Goal: Use online tool/utility

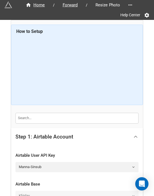
drag, startPoint x: 125, startPoint y: 135, endPoint x: 129, endPoint y: 136, distance: 4.2
click at [125, 135] on div "Step 1: Airtable Account" at bounding box center [72, 136] width 114 height 13
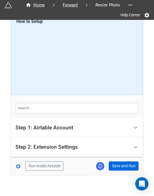
scroll to position [15, 0]
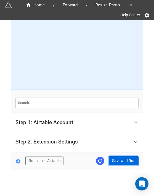
click at [125, 159] on button "Save and Run" at bounding box center [124, 160] width 30 height 9
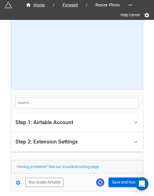
click at [119, 185] on button "Save and Run" at bounding box center [124, 182] width 30 height 9
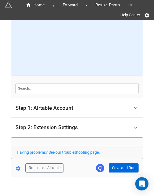
scroll to position [37, 0]
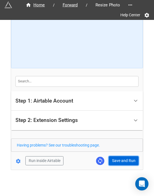
click at [122, 160] on button "Save and Run" at bounding box center [124, 160] width 30 height 9
click at [122, 162] on button "Save and Run" at bounding box center [124, 160] width 30 height 9
click at [113, 160] on button "Save and Run" at bounding box center [124, 160] width 30 height 9
click at [117, 160] on button "Save and Run" at bounding box center [124, 160] width 30 height 9
click at [124, 163] on button "Save and Run" at bounding box center [124, 160] width 30 height 9
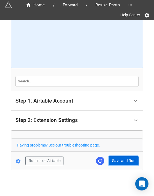
drag, startPoint x: 115, startPoint y: 162, endPoint x: 135, endPoint y: 161, distance: 19.9
click at [115, 162] on button "Save and Run" at bounding box center [124, 160] width 30 height 9
drag, startPoint x: 122, startPoint y: 160, endPoint x: 133, endPoint y: 159, distance: 11.7
click at [122, 160] on button "Save and Run" at bounding box center [124, 160] width 30 height 9
drag, startPoint x: 120, startPoint y: 160, endPoint x: 122, endPoint y: 144, distance: 16.7
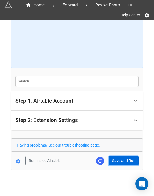
click at [120, 160] on button "Save and Run" at bounding box center [124, 160] width 30 height 9
click at [125, 160] on button "Save and Run" at bounding box center [124, 160] width 30 height 9
click at [110, 157] on button "Save and Run" at bounding box center [124, 160] width 30 height 9
click at [122, 158] on button "Save and Run" at bounding box center [124, 160] width 30 height 9
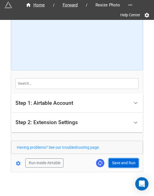
click at [122, 161] on button "Save and Run" at bounding box center [124, 162] width 30 height 9
click at [114, 164] on button "Save and Run" at bounding box center [124, 162] width 30 height 9
drag, startPoint x: 120, startPoint y: 160, endPoint x: 120, endPoint y: 178, distance: 17.4
click at [120, 160] on button "Save and Run" at bounding box center [124, 162] width 30 height 9
click at [119, 164] on button "Save and Run" at bounding box center [124, 162] width 30 height 9
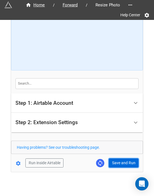
click at [117, 160] on button "Save and Run" at bounding box center [124, 162] width 30 height 9
click at [115, 158] on button "Save and Run" at bounding box center [124, 162] width 30 height 9
drag, startPoint x: 117, startPoint y: 163, endPoint x: 135, endPoint y: 162, distance: 18.8
click at [117, 163] on button "Save and Run" at bounding box center [124, 162] width 30 height 9
click at [123, 160] on button "Save and Run" at bounding box center [124, 162] width 30 height 9
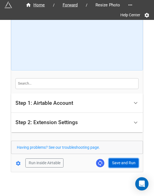
click at [117, 163] on button "Save and Run" at bounding box center [124, 162] width 30 height 9
click at [116, 158] on button "Save and Run" at bounding box center [124, 162] width 30 height 9
click at [123, 164] on button "Save and Run" at bounding box center [124, 162] width 30 height 9
click at [122, 164] on button "Save and Run" at bounding box center [124, 162] width 30 height 9
click at [114, 160] on button "Save and Run" at bounding box center [124, 162] width 30 height 9
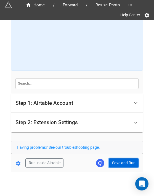
click at [114, 164] on button "Save and Run" at bounding box center [124, 162] width 30 height 9
click at [114, 159] on button "Save and Run" at bounding box center [124, 162] width 30 height 9
click at [125, 160] on button "Save and Run" at bounding box center [124, 162] width 30 height 9
click at [117, 161] on button "Save and Run" at bounding box center [124, 162] width 30 height 9
drag, startPoint x: 118, startPoint y: 161, endPoint x: 146, endPoint y: 144, distance: 32.7
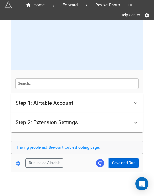
click at [118, 161] on button "Save and Run" at bounding box center [124, 162] width 30 height 9
click at [123, 161] on button "Save and Run" at bounding box center [124, 162] width 30 height 9
drag, startPoint x: 117, startPoint y: 159, endPoint x: 135, endPoint y: 161, distance: 18.6
click at [117, 159] on button "Save and Run" at bounding box center [124, 162] width 30 height 9
drag, startPoint x: 125, startPoint y: 163, endPoint x: 150, endPoint y: 149, distance: 27.8
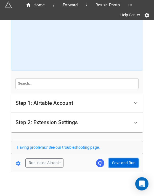
click at [125, 163] on button "Save and Run" at bounding box center [124, 162] width 30 height 9
drag, startPoint x: 112, startPoint y: 163, endPoint x: 122, endPoint y: 155, distance: 13.0
click at [112, 163] on button "Save and Run" at bounding box center [124, 162] width 30 height 9
click at [121, 164] on button "Save and Run" at bounding box center [124, 162] width 30 height 9
click at [119, 164] on button "Save and Run" at bounding box center [124, 162] width 30 height 9
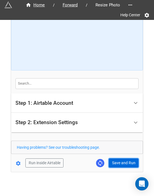
click at [120, 159] on button "Save and Run" at bounding box center [124, 162] width 30 height 9
click at [116, 162] on button "Save and Run" at bounding box center [124, 162] width 30 height 9
click at [112, 159] on button "Save and Run" at bounding box center [124, 162] width 30 height 9
click at [120, 160] on button "Save and Run" at bounding box center [124, 162] width 30 height 9
click at [115, 164] on button "Save and Run" at bounding box center [124, 162] width 30 height 9
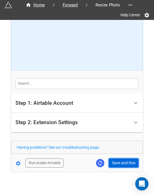
click at [126, 162] on button "Save and Run" at bounding box center [124, 162] width 30 height 9
click at [121, 166] on button "Save and Run" at bounding box center [124, 162] width 30 height 9
click at [123, 166] on button "Save and Run" at bounding box center [124, 162] width 30 height 9
click at [120, 158] on button "Save and Run" at bounding box center [124, 162] width 30 height 9
drag, startPoint x: 115, startPoint y: 160, endPoint x: 143, endPoint y: 147, distance: 30.9
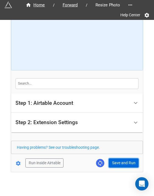
click at [115, 160] on button "Save and Run" at bounding box center [124, 162] width 30 height 9
click at [116, 160] on button "Save and Run" at bounding box center [124, 162] width 30 height 9
click at [122, 162] on button "Save and Run" at bounding box center [124, 162] width 30 height 9
click at [116, 159] on button "Save and Run" at bounding box center [124, 162] width 30 height 9
click at [122, 156] on form "How to Setup Step 1: Airtable Account Airtable User API Key Manna-Sinsub Airtab…" at bounding box center [77, 78] width 132 height 177
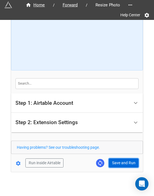
click at [122, 160] on button "Save and Run" at bounding box center [124, 162] width 30 height 9
click at [119, 163] on button "Save and Run" at bounding box center [124, 162] width 30 height 9
click at [124, 162] on button "Save and Run" at bounding box center [124, 162] width 30 height 9
drag, startPoint x: 127, startPoint y: 159, endPoint x: 129, endPoint y: 157, distance: 2.9
click at [127, 159] on button "Save and Run" at bounding box center [124, 162] width 30 height 9
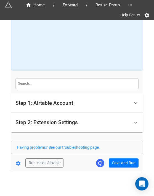
drag, startPoint x: 122, startPoint y: 167, endPoint x: 125, endPoint y: 169, distance: 3.6
click at [122, 167] on div "Home / Forward / Resize Photo Help Center How to Setup Step 1: Airtable Account…" at bounding box center [77, 79] width 132 height 186
click at [123, 163] on button "Save and Run" at bounding box center [124, 162] width 30 height 9
click at [122, 164] on button "Save and Run" at bounding box center [124, 162] width 30 height 9
click at [136, 166] on button "Save and Run" at bounding box center [124, 162] width 30 height 9
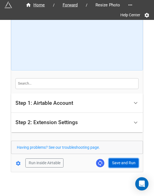
click at [123, 162] on button "Save and Run" at bounding box center [124, 162] width 30 height 9
click at [122, 166] on button "Save and Run" at bounding box center [124, 162] width 30 height 9
